Goal: Task Accomplishment & Management: Use online tool/utility

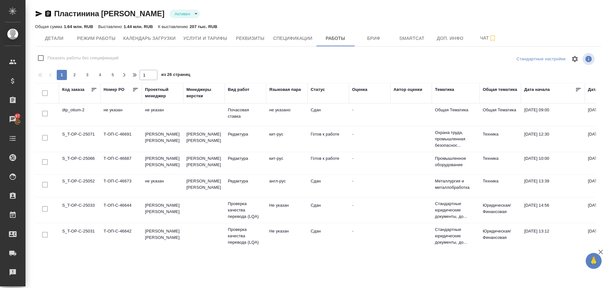
scroll to position [376, 0]
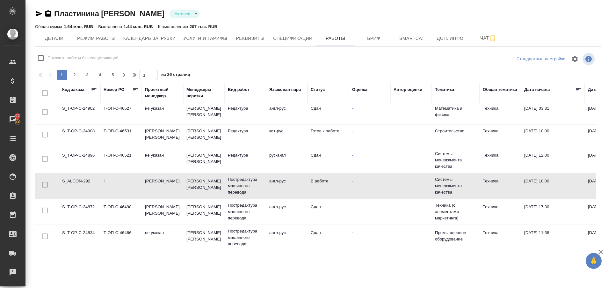
click at [69, 178] on td "S_ALCON-292" at bounding box center [79, 186] width 41 height 22
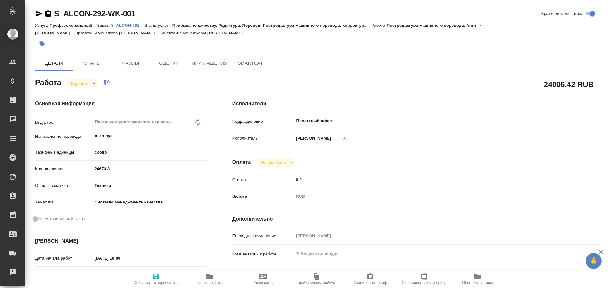
type textarea "x"
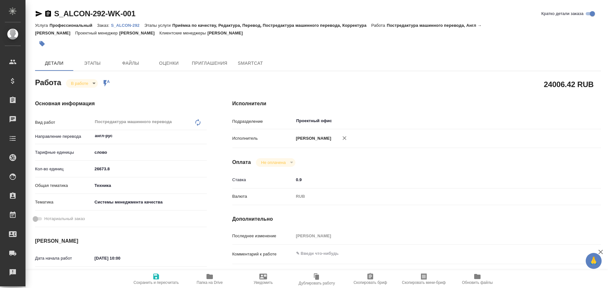
type textarea "x"
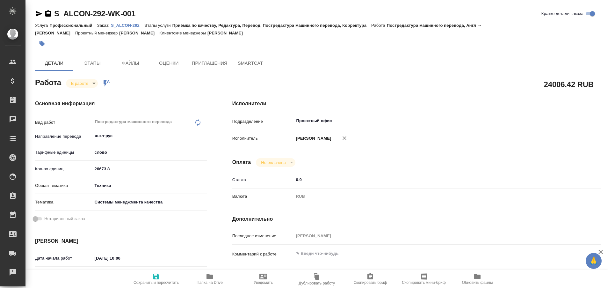
type textarea "x"
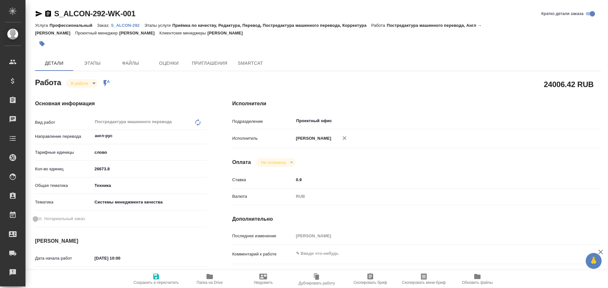
type textarea "x"
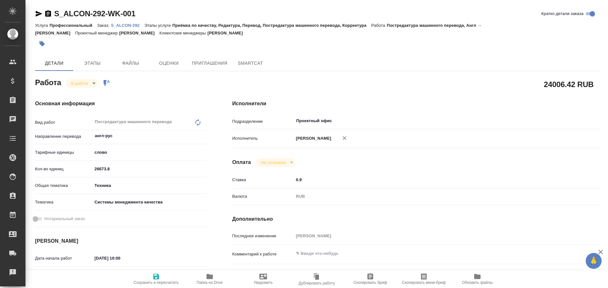
type textarea "x"
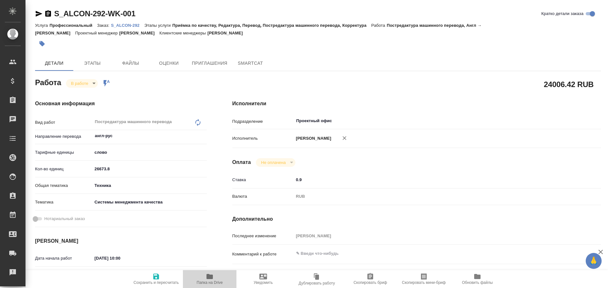
click at [209, 279] on icon "button" at bounding box center [210, 276] width 6 height 5
